Goal: Contribute content: Contribute content

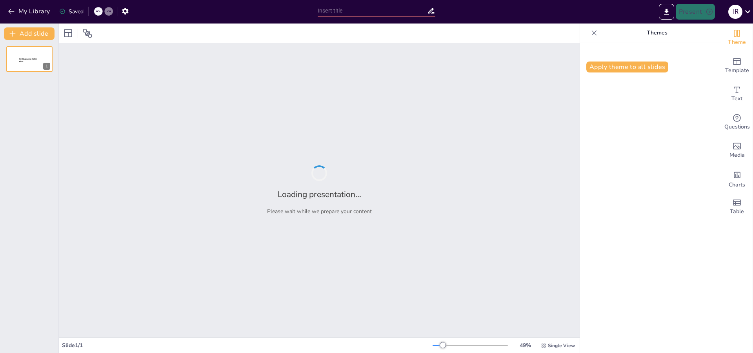
type input "disney:D"
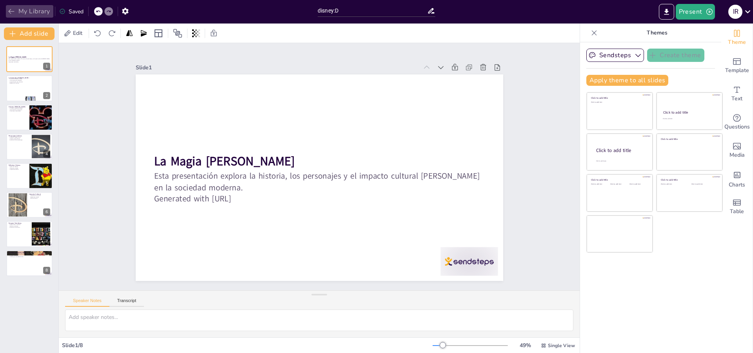
click at [32, 9] on button "My Library" at bounding box center [29, 11] width 47 height 13
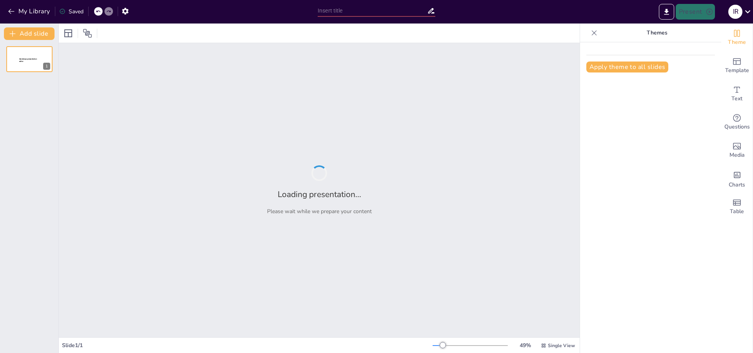
type input "ARCO DE DEMONIOS"
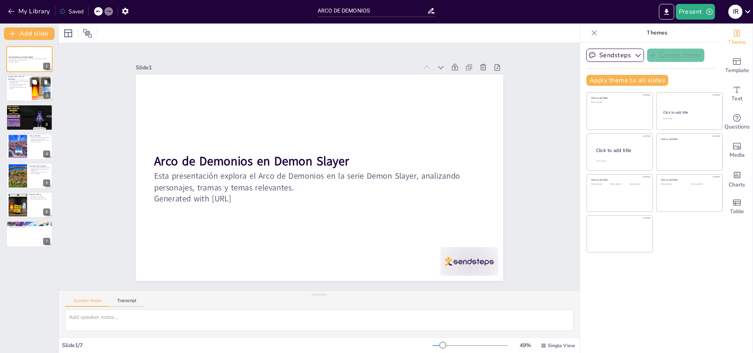
click at [10, 80] on p "Arco de Demonios es crucial en la historia." at bounding box center [18, 81] width 21 height 2
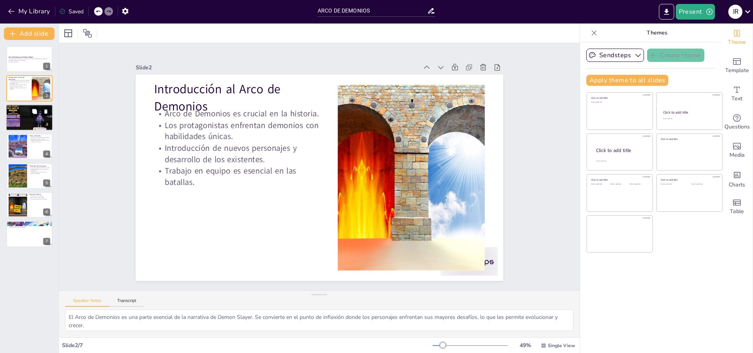
click at [16, 109] on p "[PERSON_NAME] lucha junto a su hermano." at bounding box center [29, 110] width 42 height 2
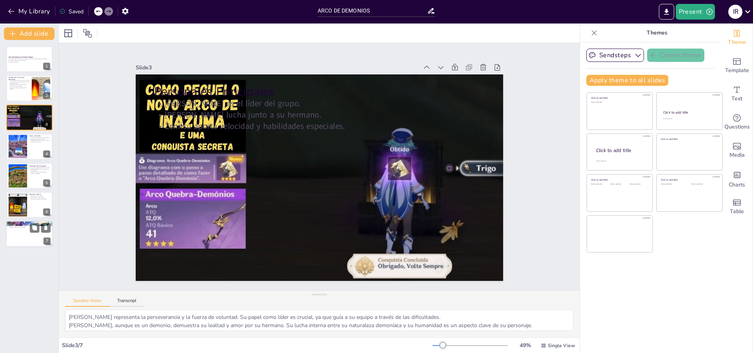
click at [14, 227] on p "Reflexión sobre temas importantes." at bounding box center [29, 228] width 42 height 2
type textarea "La narrativa del Arco de Demonios es esencial para la comprensión de la serie e…"
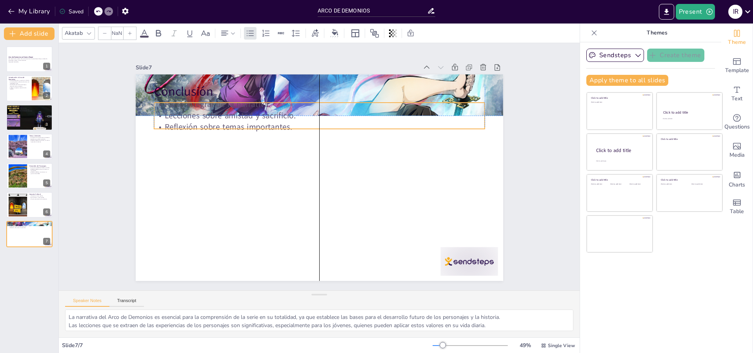
click at [323, 137] on p "Lecciones sobre amistad y sacrificio." at bounding box center [330, 117] width 326 height 80
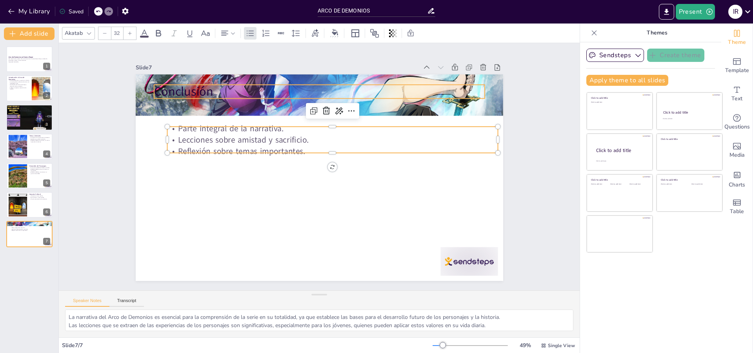
click at [258, 96] on div "Conclusión Parte integral de la narrativa. Lecciones sobre amistad y sacrificio…" at bounding box center [308, 166] width 207 height 367
type input "48"
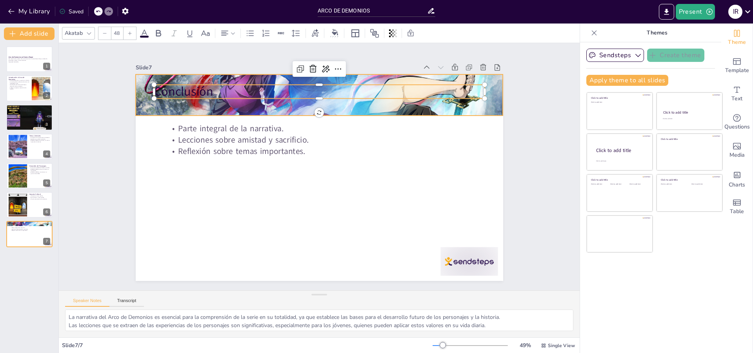
click at [262, 105] on div at bounding box center [372, 214] width 655 height 641
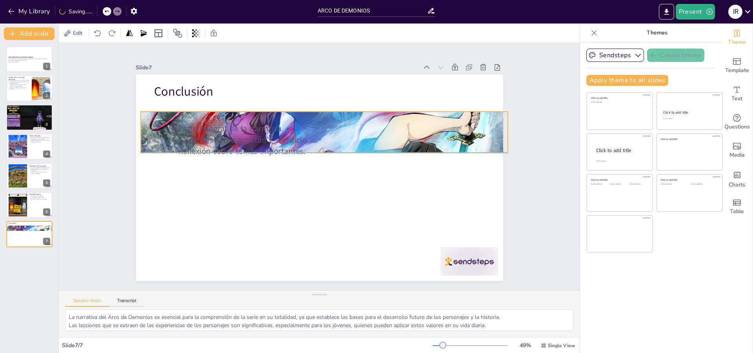
drag, startPoint x: 312, startPoint y: 111, endPoint x: 318, endPoint y: 147, distance: 36.8
click at [318, 147] on div "Conclusión Parte integral de la narrativa. Lecciones sobre amistad y sacrificio…" at bounding box center [398, 121] width 183 height 318
click at [287, 150] on div at bounding box center [325, 156] width 366 height 45
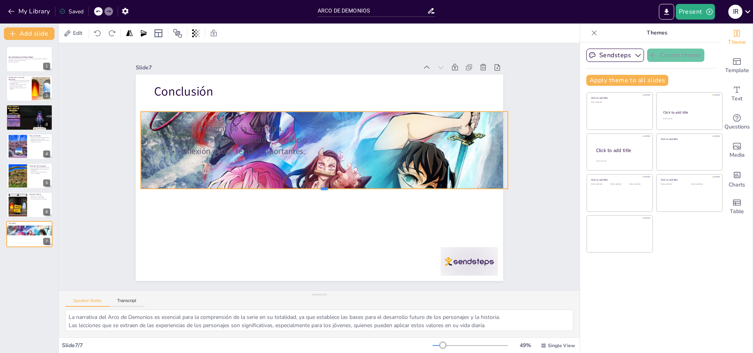
drag, startPoint x: 290, startPoint y: 163, endPoint x: 350, endPoint y: 187, distance: 65.4
click at [350, 187] on div at bounding box center [321, 192] width 366 height 45
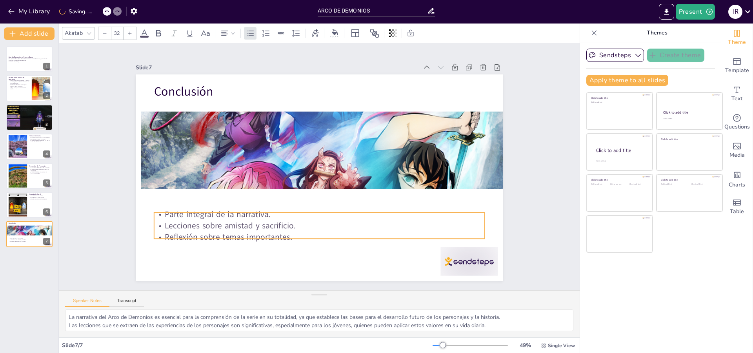
drag, startPoint x: 349, startPoint y: 133, endPoint x: 337, endPoint y: 219, distance: 86.7
click at [337, 219] on p "Lecciones sobre amistad y sacrificio." at bounding box center [275, 206] width 230 height 253
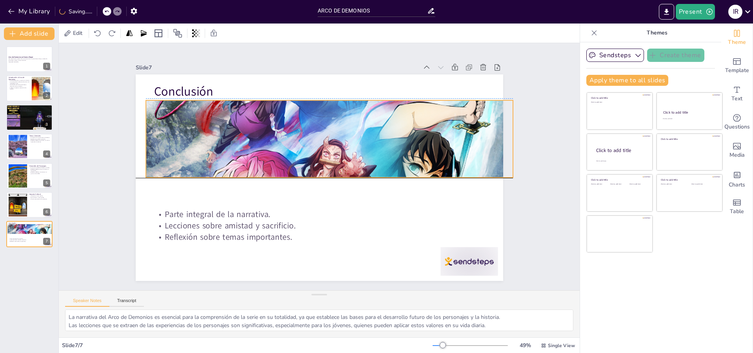
drag, startPoint x: 320, startPoint y: 173, endPoint x: 325, endPoint y: 161, distance: 13.2
click at [325, 161] on div at bounding box center [346, 129] width 559 height 653
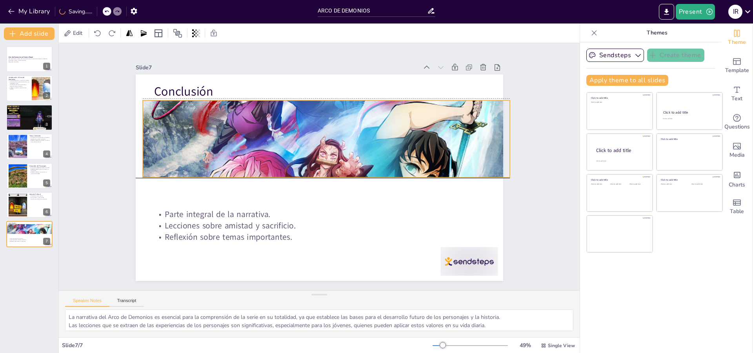
click at [319, 171] on div at bounding box center [355, 137] width 642 height 655
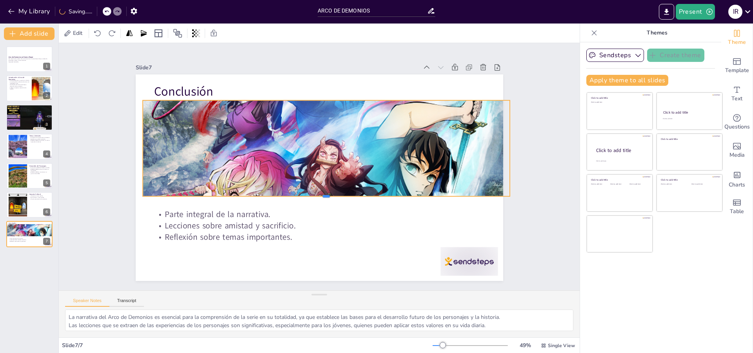
drag, startPoint x: 432, startPoint y: 176, endPoint x: 433, endPoint y: 172, distance: 4.8
click at [436, 188] on div "Conclusión Parte integral de la narrativa. Lecciones sobre amistad y sacrificio…" at bounding box center [310, 159] width 399 height 411
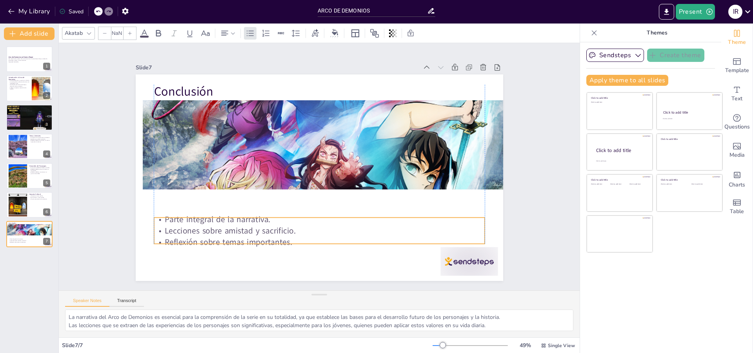
type input "32"
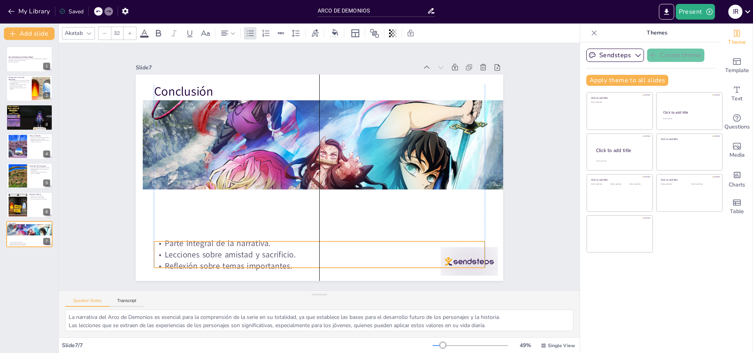
drag, startPoint x: 298, startPoint y: 226, endPoint x: 296, endPoint y: 255, distance: 29.1
click at [383, 255] on p "Lecciones sobre amistad y sacrificio." at bounding box center [406, 176] width 46 height 330
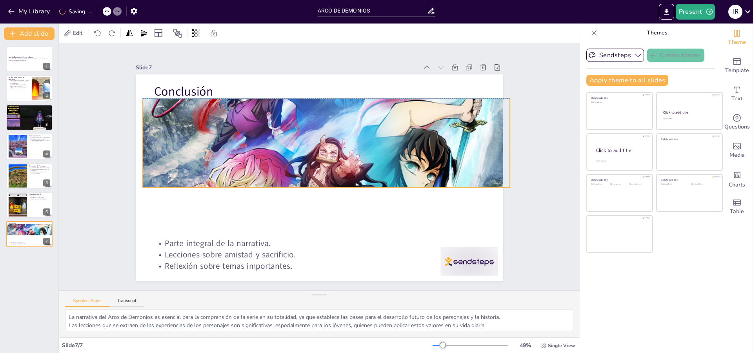
click at [312, 182] on div at bounding box center [341, 209] width 621 height 662
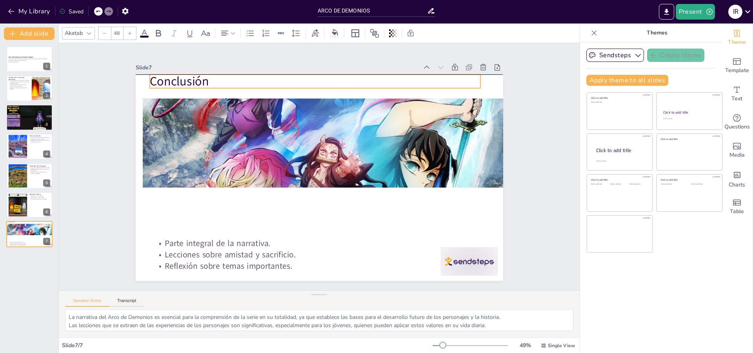
click at [234, 129] on p "Conclusión" at bounding box center [373, 233] width 278 height 208
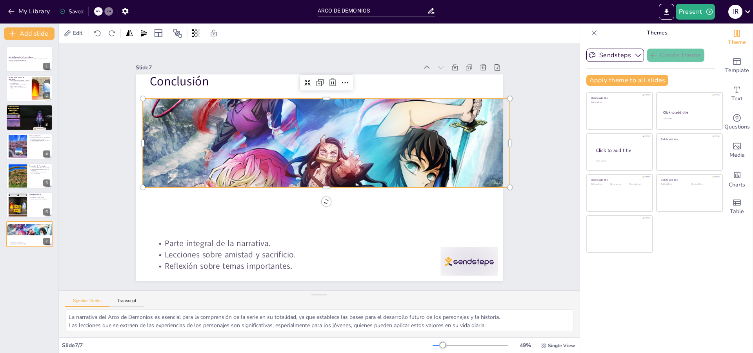
click at [337, 183] on div at bounding box center [349, 204] width 655 height 642
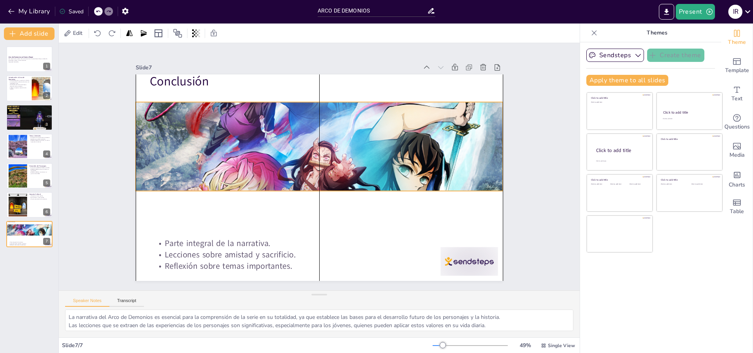
drag, startPoint x: 345, startPoint y: 183, endPoint x: 340, endPoint y: 186, distance: 5.9
click at [340, 186] on div at bounding box center [345, 131] width 621 height 662
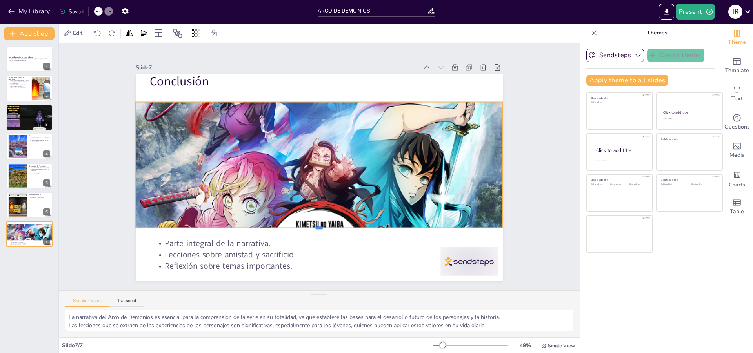
drag, startPoint x: 366, startPoint y: 197, endPoint x: 389, endPoint y: 226, distance: 36.9
click at [318, 226] on div at bounding box center [258, 186] width 120 height 351
click at [19, 169] on div at bounding box center [18, 176] width 36 height 24
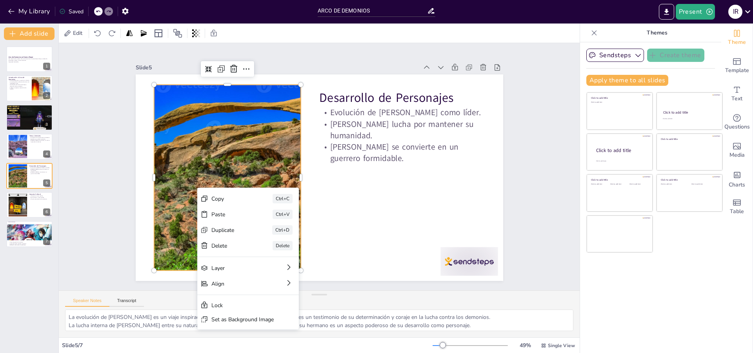
click at [215, 132] on div at bounding box center [336, 76] width 263 height 325
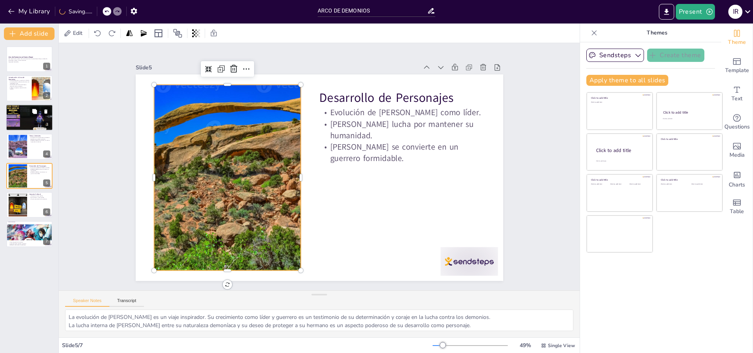
click at [42, 117] on div at bounding box center [29, 117] width 47 height 27
type textarea "[PERSON_NAME] representa la perseverancia y la fuerza de voluntad. Su papel com…"
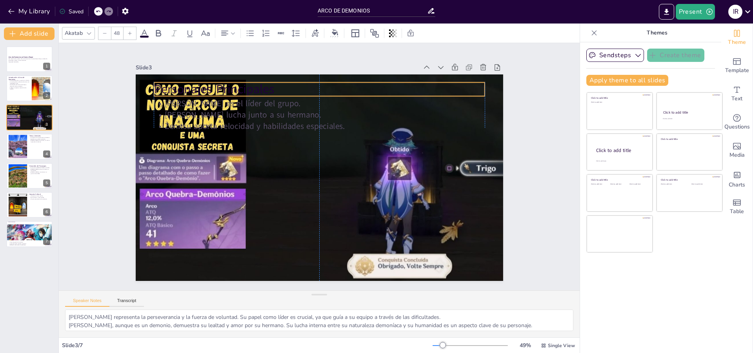
click at [282, 89] on p "Personajes Principales" at bounding box center [319, 89] width 330 height 17
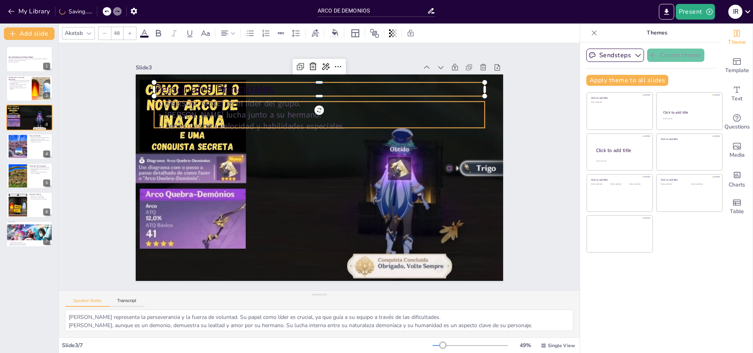
click at [286, 189] on p "[PERSON_NAME] es el líder del grupo." at bounding box center [332, 229] width 326 height 80
type input "32"
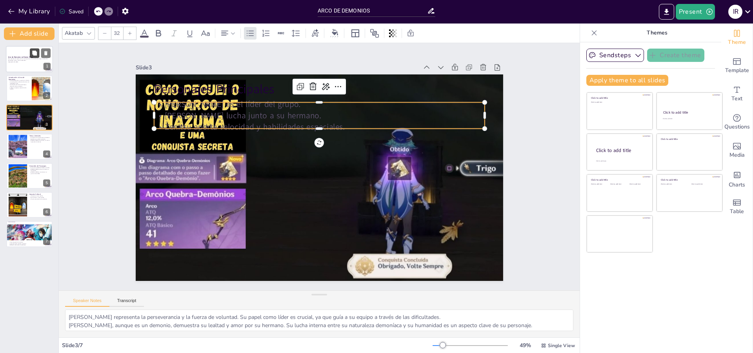
click at [33, 56] on button at bounding box center [34, 52] width 9 height 9
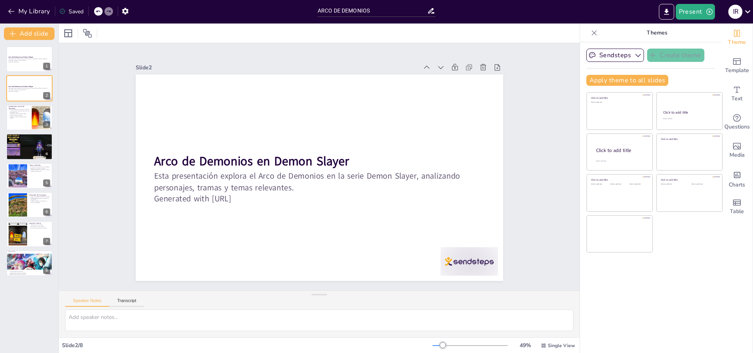
click at [48, 2] on div "My Library Saved" at bounding box center [157, 11] width 314 height 22
click at [39, 9] on button "My Library" at bounding box center [29, 11] width 47 height 13
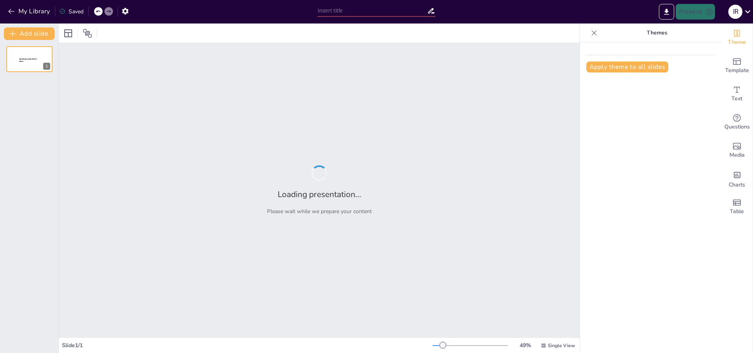
type input "LINDO :D"
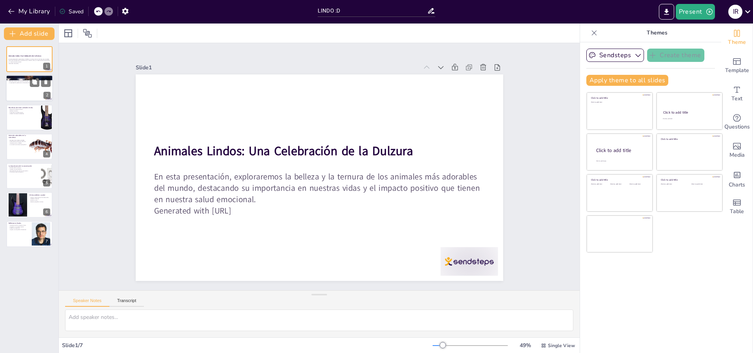
click at [16, 88] on div at bounding box center [29, 88] width 47 height 27
type textarea "Las características físicas como el tamaño y la forma influyen en nuestra perce…"
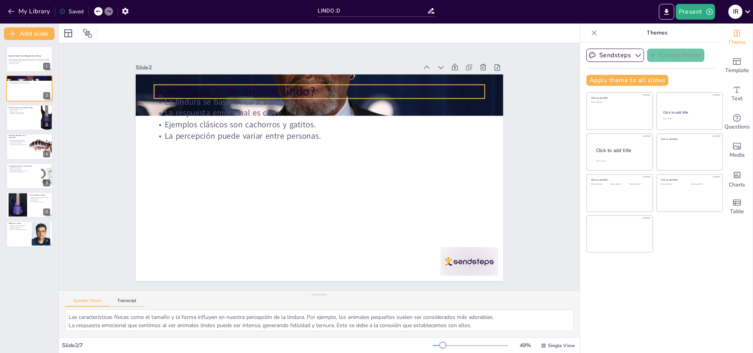
click at [358, 89] on p "¿Qué hace a un animal lindo?" at bounding box center [258, 211] width 208 height 278
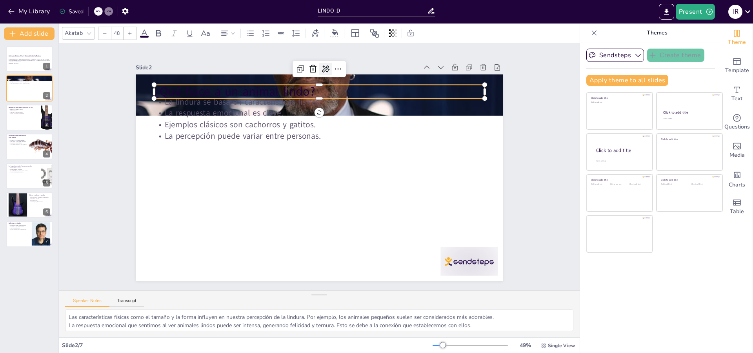
click at [383, 92] on icon at bounding box center [389, 98] width 13 height 13
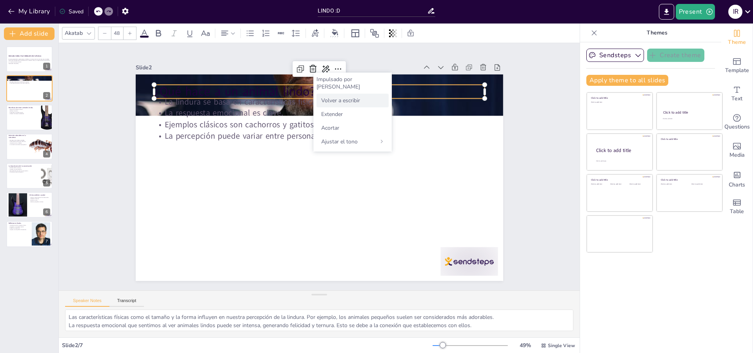
click at [340, 94] on div "Volver a escribir" at bounding box center [352, 101] width 72 height 14
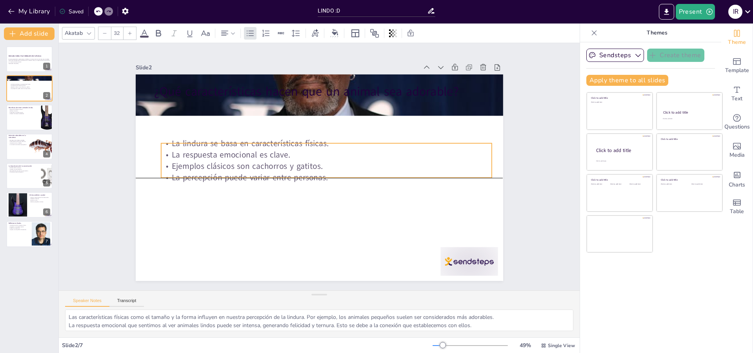
drag, startPoint x: 325, startPoint y: 132, endPoint x: 332, endPoint y: 172, distance: 40.2
click at [332, 172] on p "La percepción puede variar entre personas." at bounding box center [312, 177] width 145 height 307
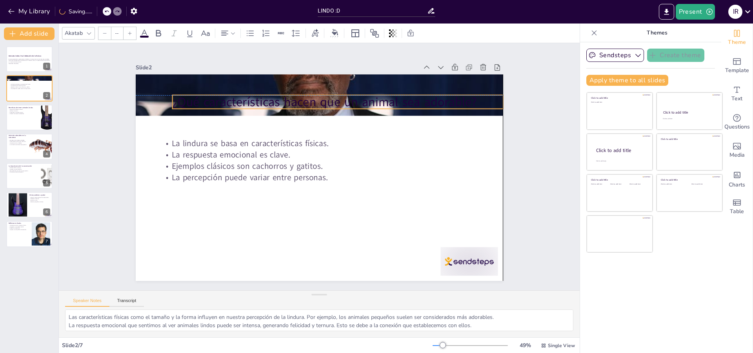
type input "48"
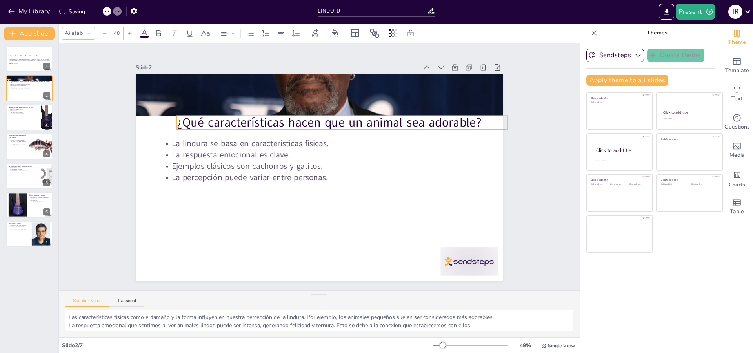
drag, startPoint x: 330, startPoint y: 89, endPoint x: 353, endPoint y: 123, distance: 41.0
click at [353, 123] on p "¿Qué características hacen que un animal sea adorable?" at bounding box center [332, 118] width 327 height 85
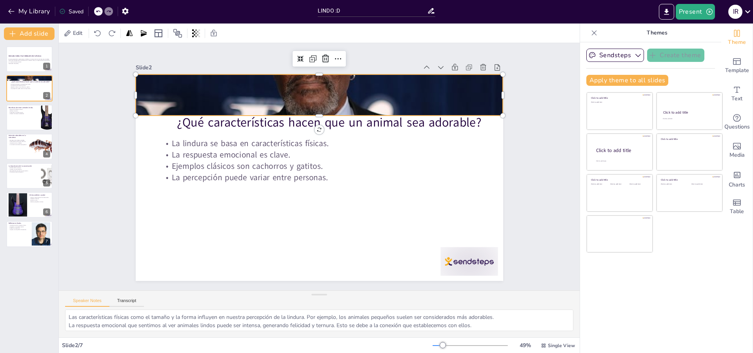
click at [276, 81] on div at bounding box center [385, 137] width 338 height 419
click at [354, 60] on icon at bounding box center [359, 65] width 11 height 11
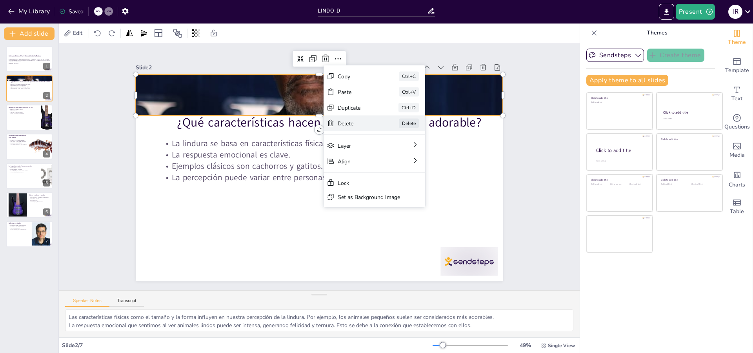
click at [314, 227] on div "Delete Delete" at bounding box center [296, 278] width 36 height 103
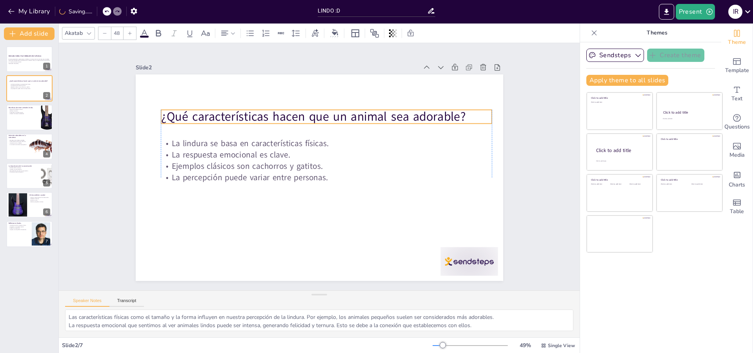
drag, startPoint x: 343, startPoint y: 119, endPoint x: 330, endPoint y: 113, distance: 14.6
click at [330, 113] on p "¿Qué características hacen que un animal sea adorable?" at bounding box center [342, 121] width 320 height 118
click at [40, 123] on div at bounding box center [29, 117] width 47 height 27
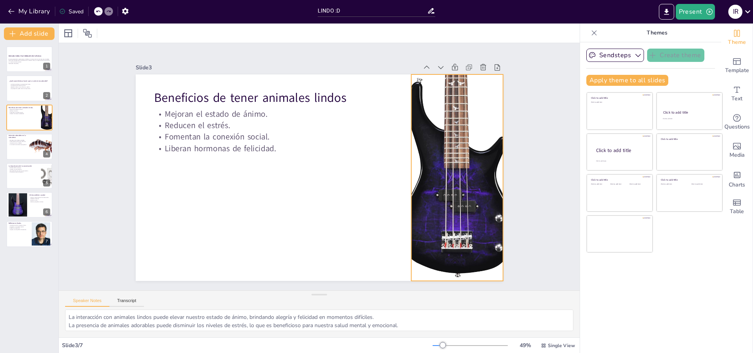
click at [426, 166] on div at bounding box center [378, 292] width 282 height 282
click at [466, 65] on div at bounding box center [467, 74] width 51 height 18
click at [483, 103] on icon at bounding box center [489, 109] width 12 height 12
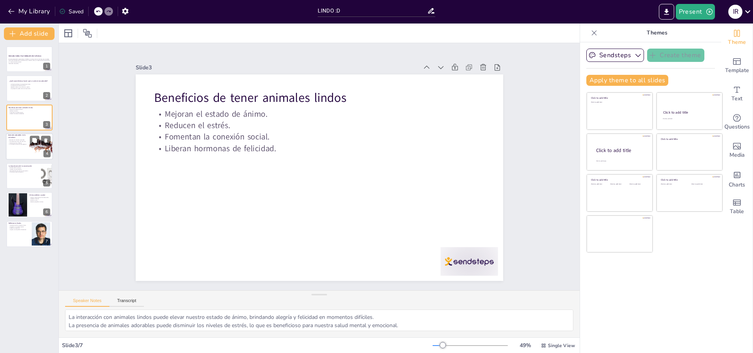
click at [23, 149] on div at bounding box center [29, 146] width 47 height 27
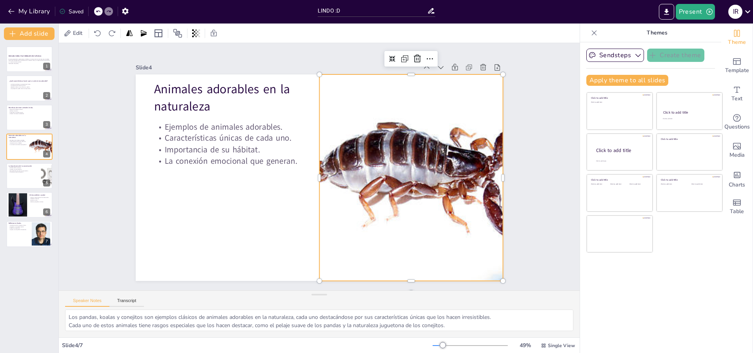
click at [363, 126] on div at bounding box center [337, 258] width 314 height 426
click at [440, 89] on icon at bounding box center [446, 95] width 12 height 12
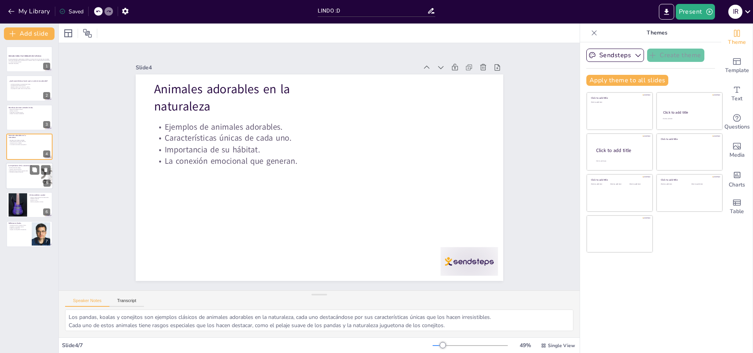
click at [22, 184] on div at bounding box center [29, 176] width 47 height 27
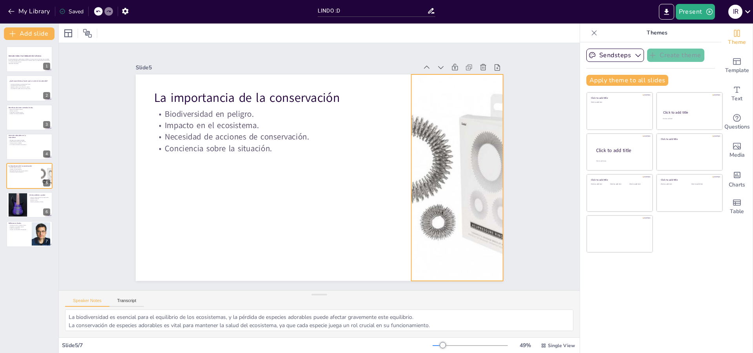
click at [427, 168] on div at bounding box center [433, 245] width 282 height 282
click at [482, 211] on div at bounding box center [491, 220] width 18 height 18
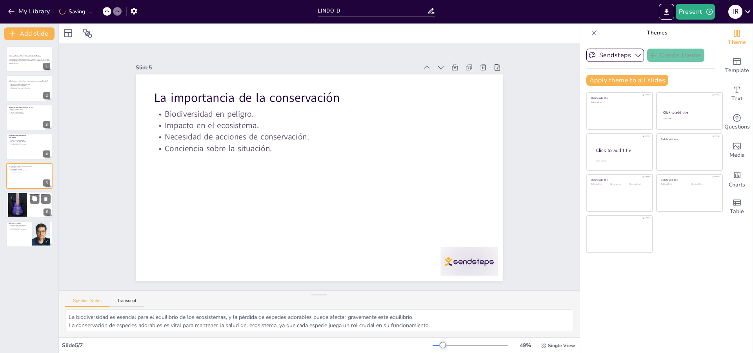
click at [22, 206] on div at bounding box center [17, 205] width 24 height 24
type textarea "Apoyar organizaciones de conservación es una manera efectiva de contribuir a la…"
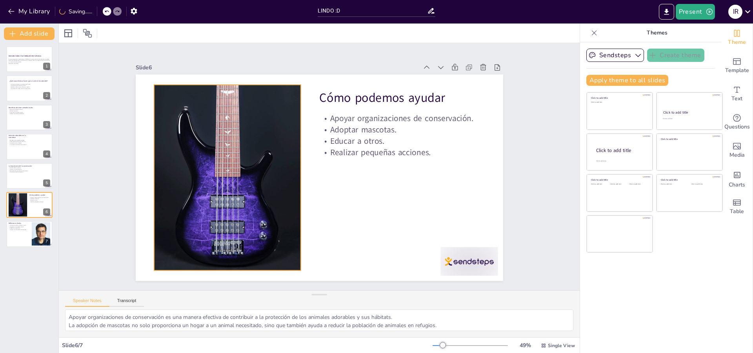
click at [160, 189] on div at bounding box center [227, 158] width 220 height 220
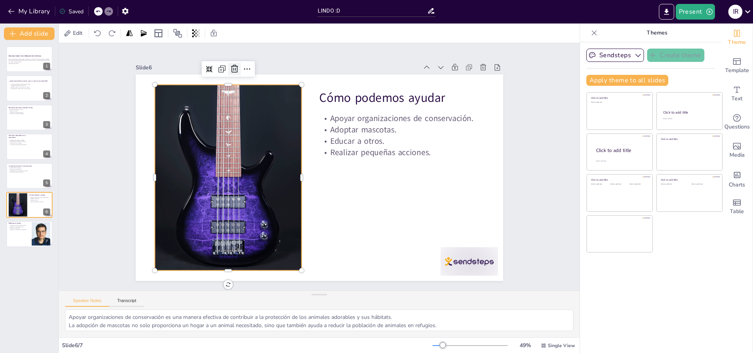
click at [301, 45] on icon at bounding box center [307, 37] width 13 height 13
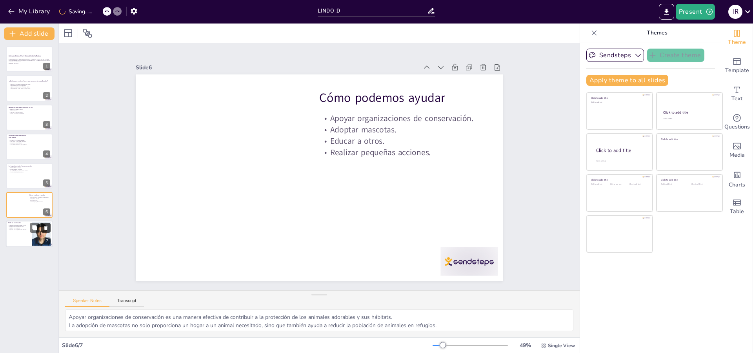
click at [45, 228] on icon at bounding box center [45, 228] width 3 height 4
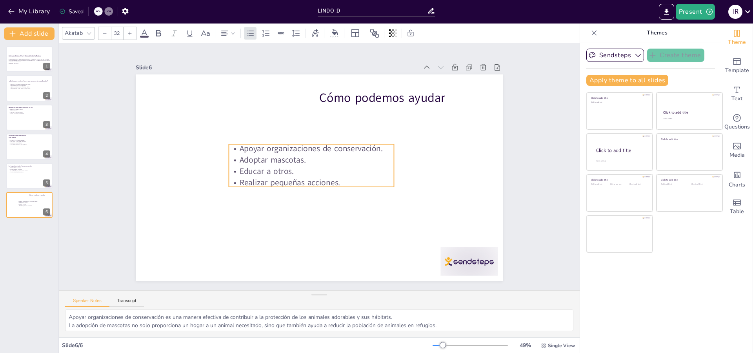
drag, startPoint x: 358, startPoint y: 143, endPoint x: 211, endPoint y: 152, distance: 147.2
click at [243, 147] on p "Apoyar organizaciones de conservación." at bounding box center [315, 147] width 164 height 45
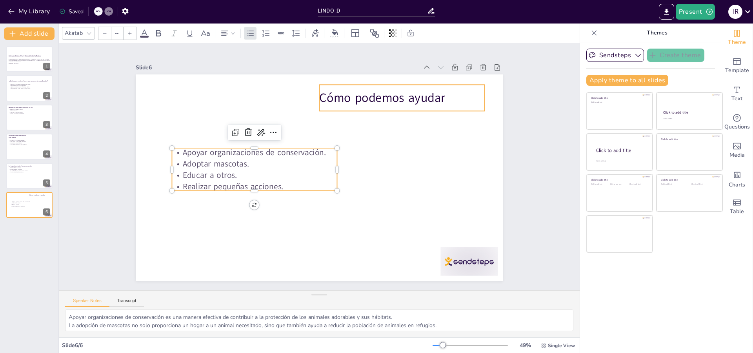
type input "48"
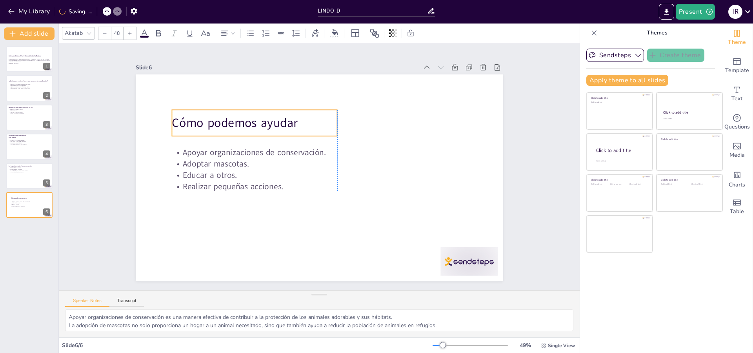
drag, startPoint x: 408, startPoint y: 93, endPoint x: 261, endPoint y: 118, distance: 148.4
click at [278, 189] on p "Cómo podemos ayudar" at bounding box center [354, 237] width 152 height 97
click at [315, 28] on div at bounding box center [315, 33] width 12 height 13
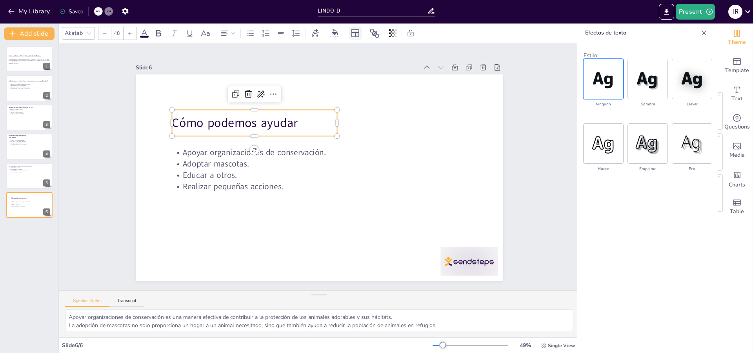
click at [350, 31] on icon at bounding box center [354, 33] width 9 height 9
click at [389, 35] on icon at bounding box center [393, 33] width 8 height 8
click at [372, 35] on icon at bounding box center [374, 33] width 9 height 9
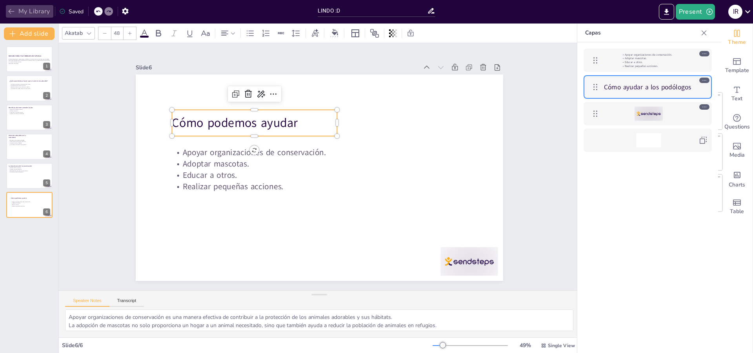
click at [32, 10] on button "My Library" at bounding box center [29, 11] width 47 height 13
